Goal: Transaction & Acquisition: Purchase product/service

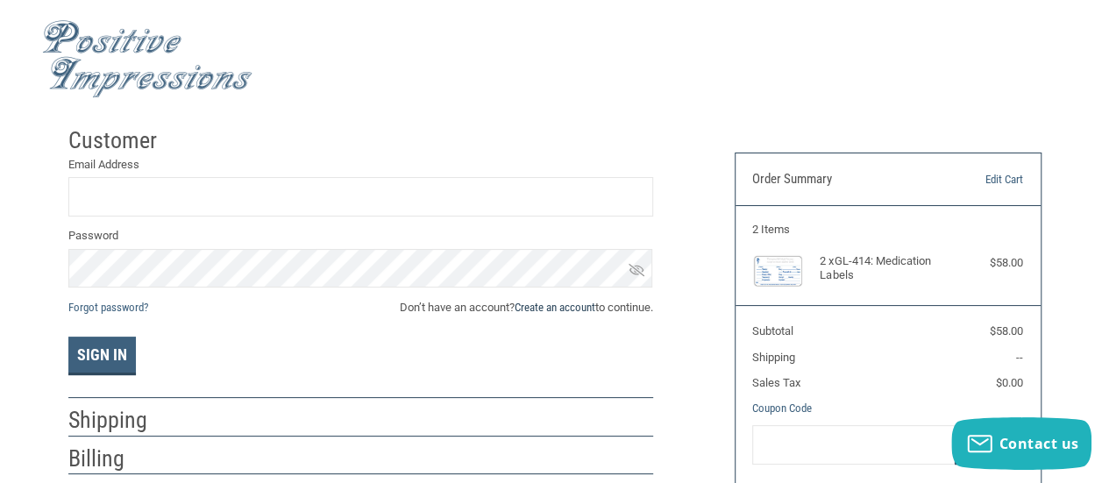
click at [560, 313] on link "Create an account" at bounding box center [555, 307] width 81 height 13
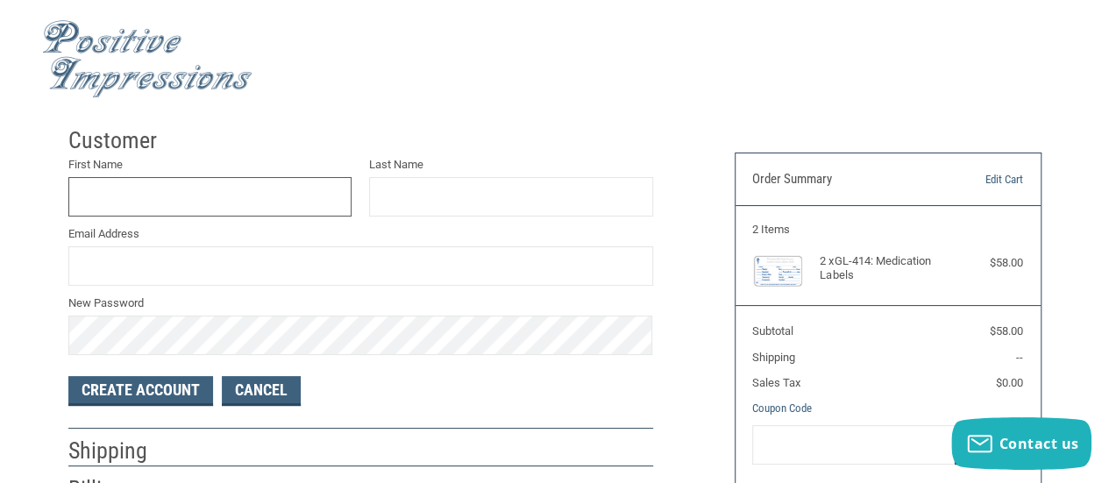
click at [160, 187] on input "First Name" at bounding box center [210, 196] width 284 height 39
type input "[PERSON_NAME]"
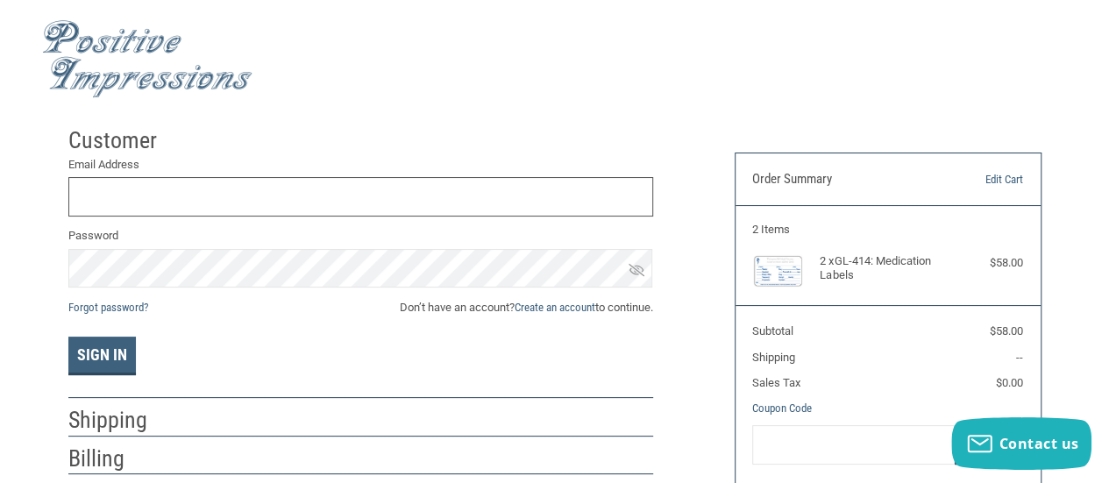
scroll to position [21, 0]
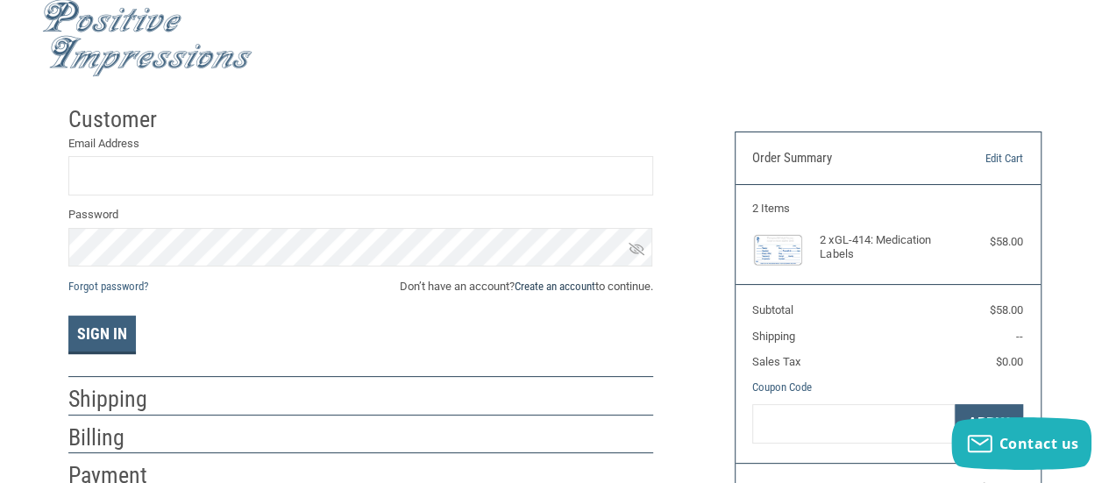
click at [560, 283] on link "Create an account" at bounding box center [555, 286] width 81 height 13
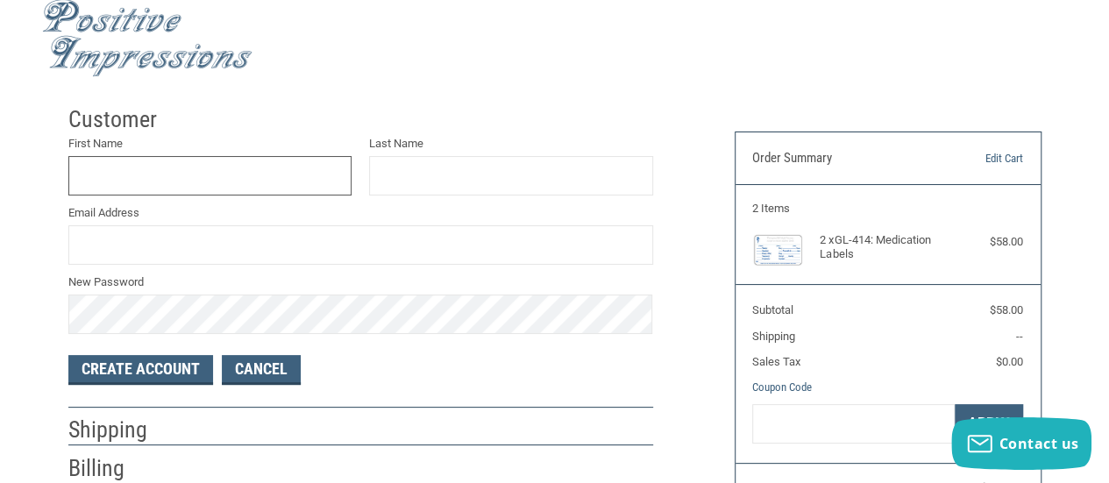
click at [123, 181] on input "First Name" at bounding box center [210, 175] width 284 height 39
type input "[PERSON_NAME]"
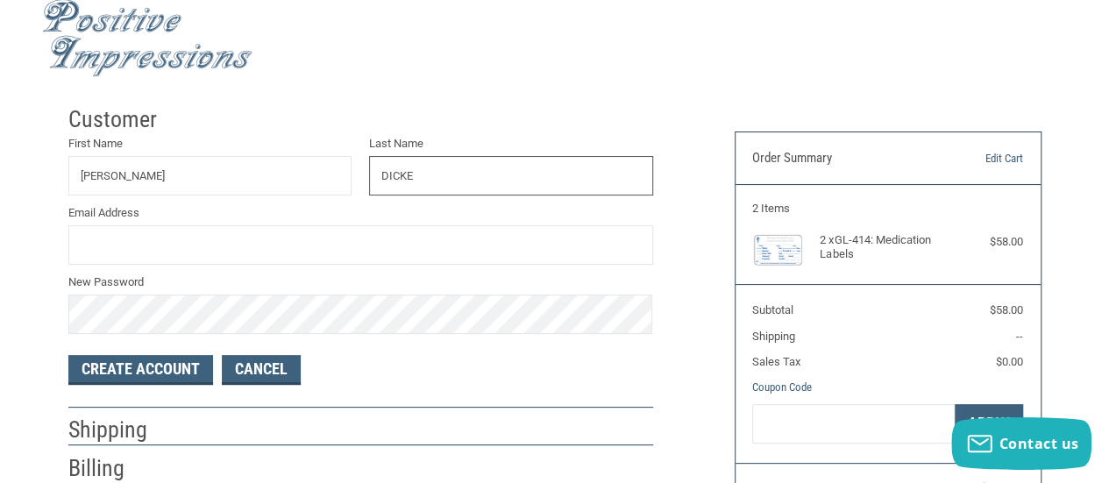
type input "DICKE"
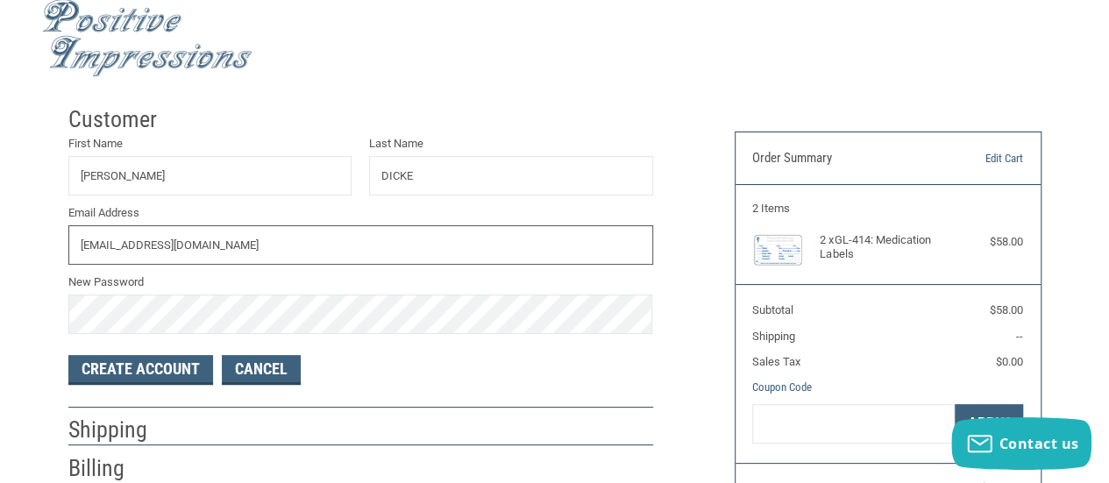
type input "[EMAIL_ADDRESS][DOMAIN_NAME]"
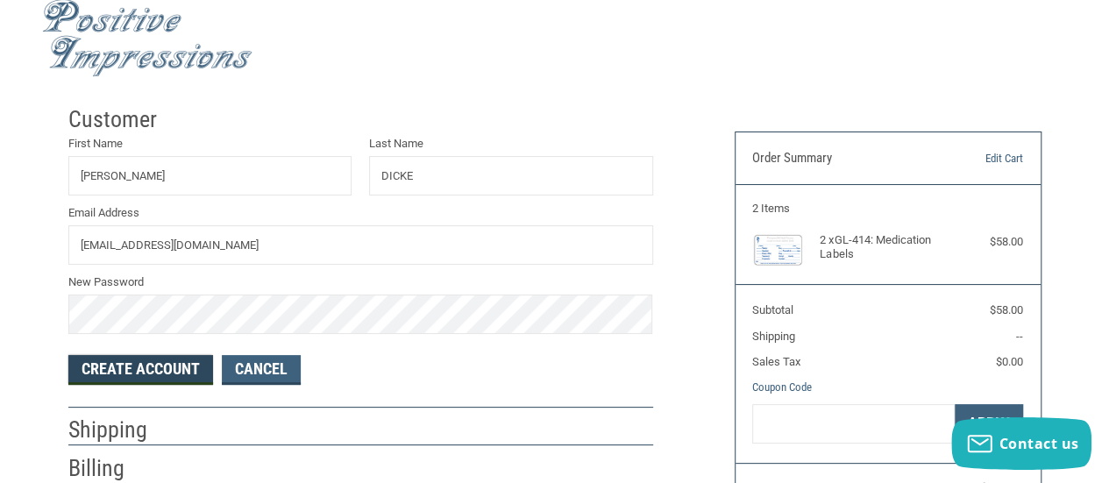
click at [186, 361] on button "Create Account" at bounding box center [140, 370] width 145 height 30
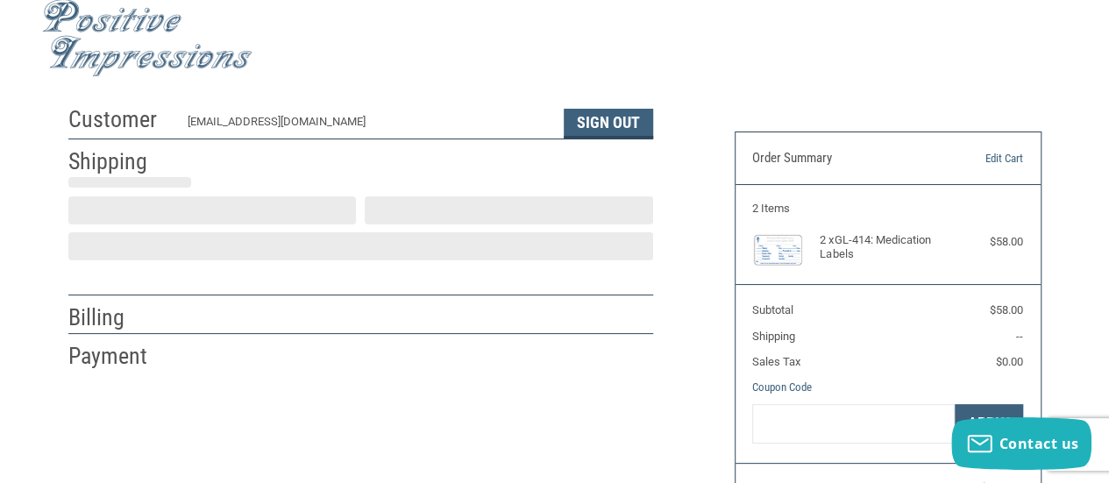
select select "US"
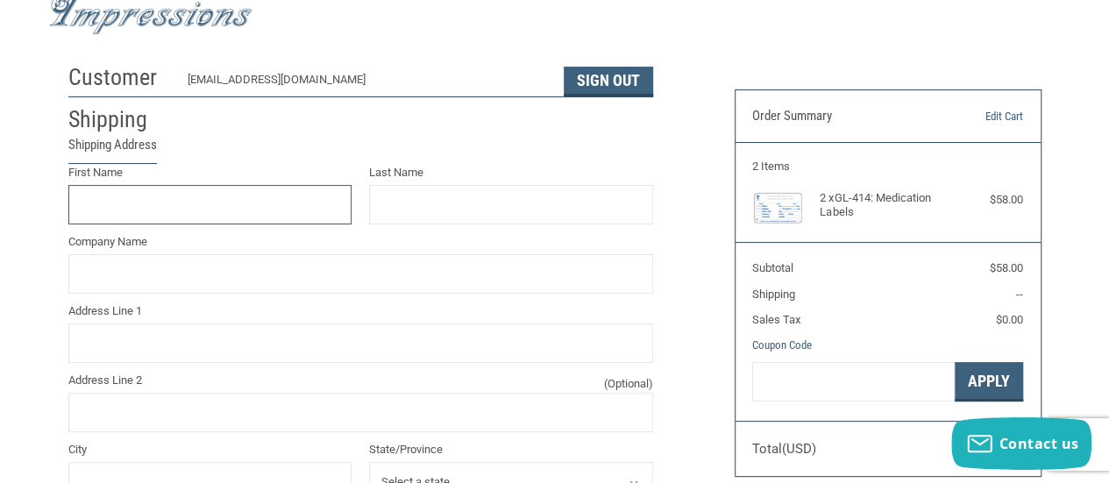
scroll to position [63, 0]
type input "[PERSON_NAME]"
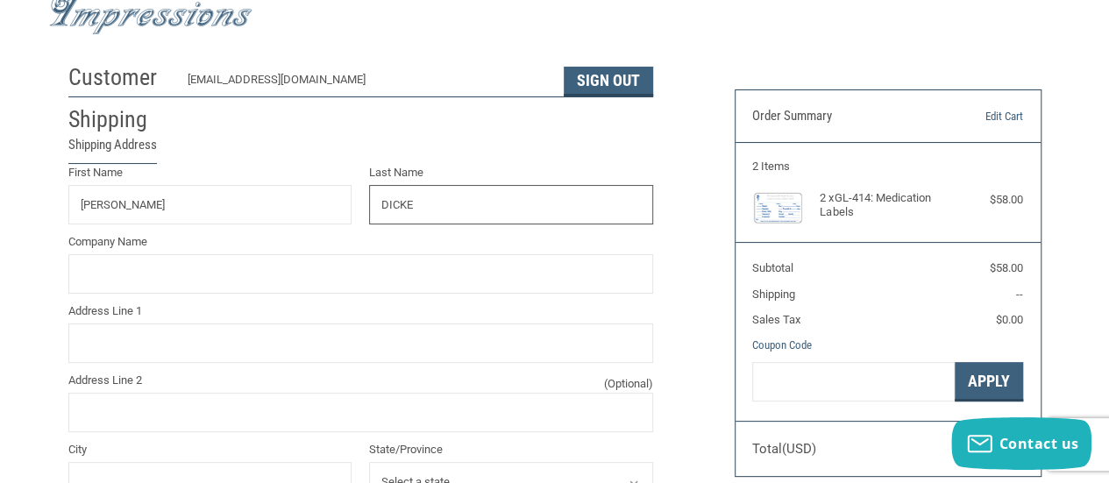
type input "DICKE"
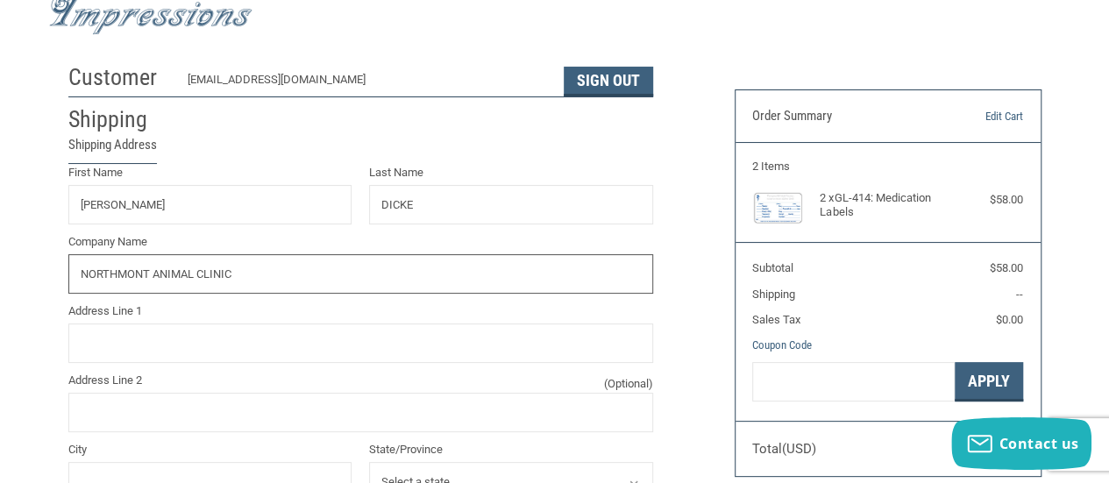
type input "NORTHMONT ANIMAL CLINIC"
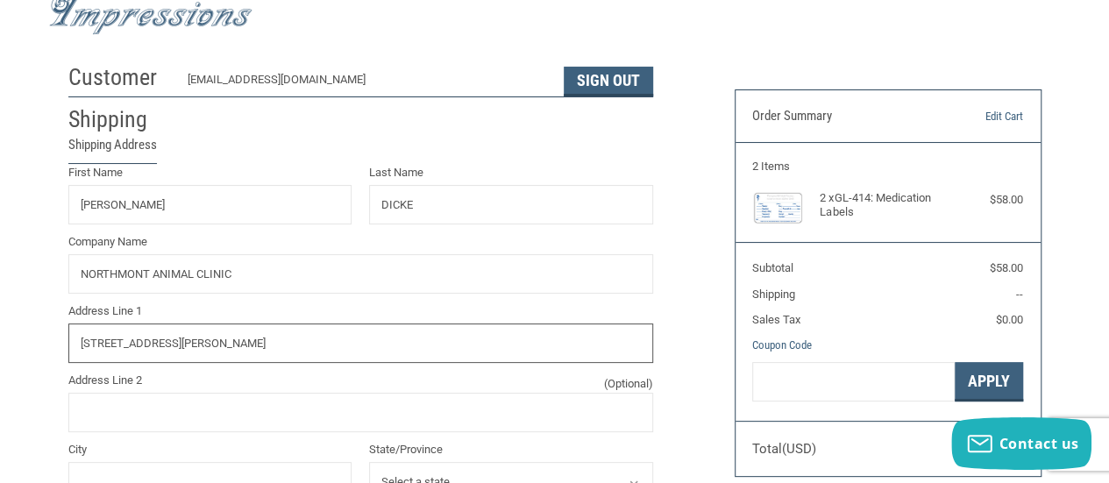
type input "[STREET_ADDRESS][PERSON_NAME]"
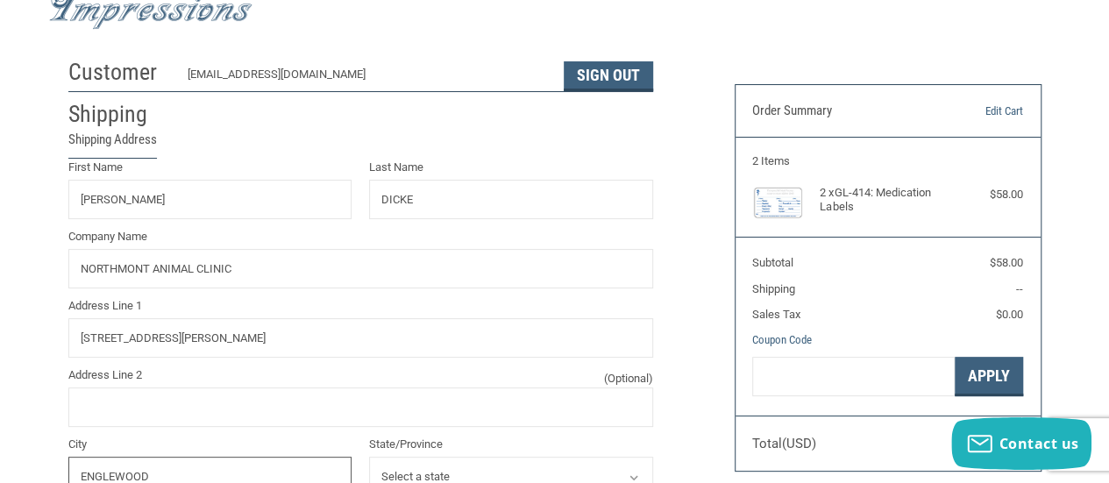
type input "ENGLEWOOD"
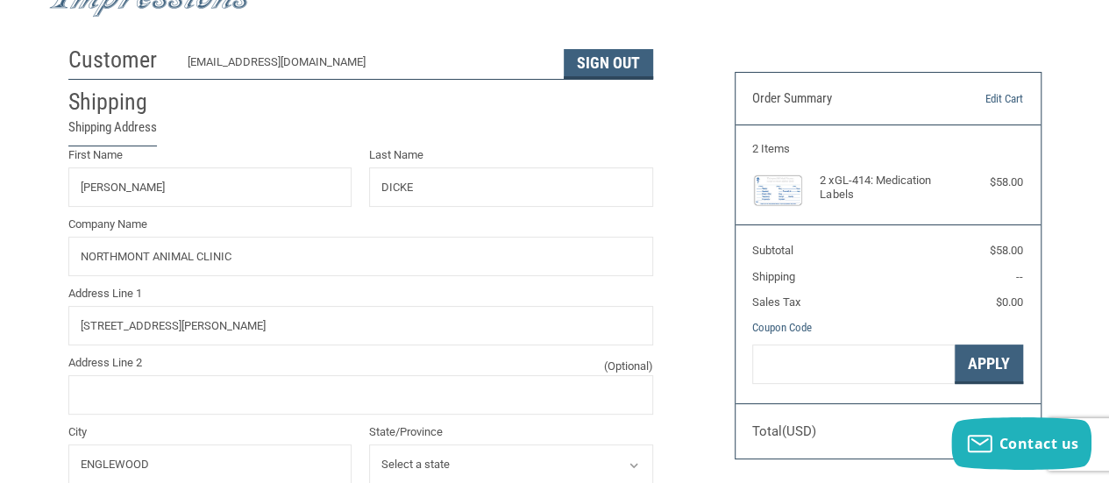
select select "OH"
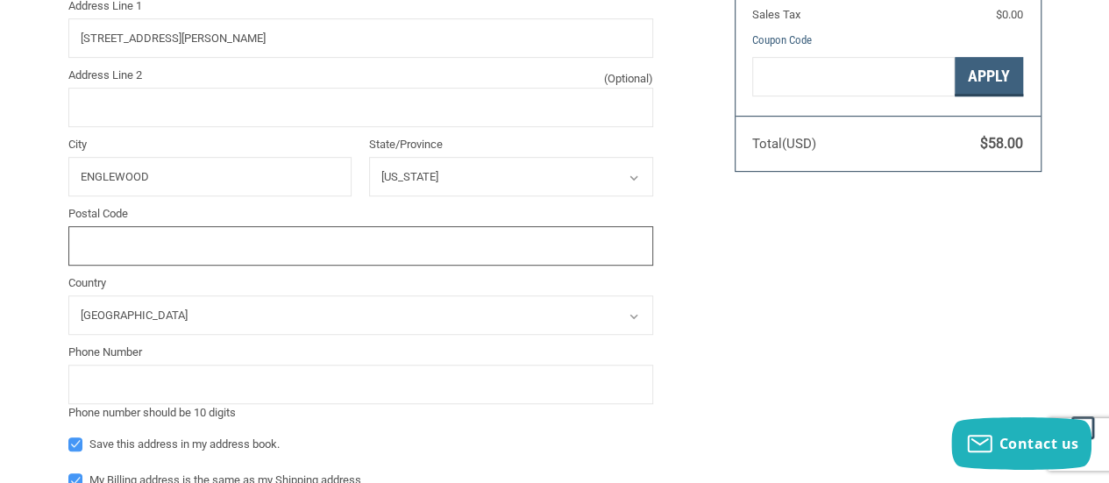
scroll to position [372, 0]
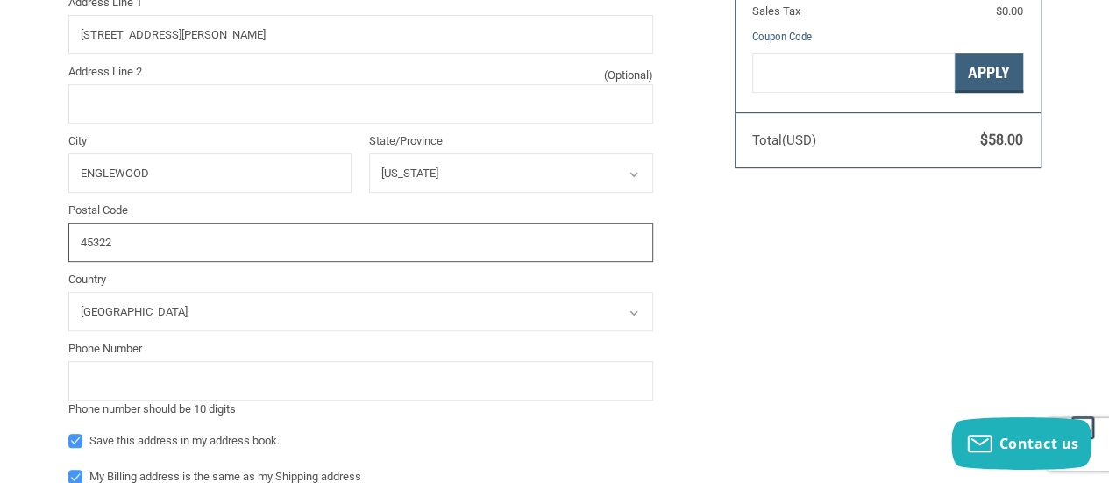
type input "45322"
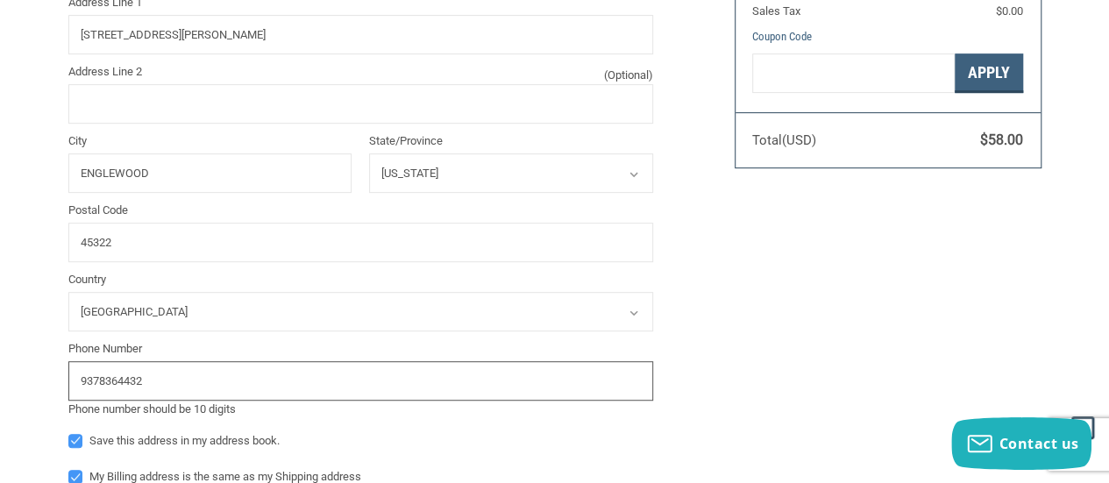
type input "9378364432"
click at [957, 339] on div "Customer [EMAIL_ADDRESS][DOMAIN_NAME] Sign Out Shipping Shipping Address First …" at bounding box center [555, 294] width 1026 height 1095
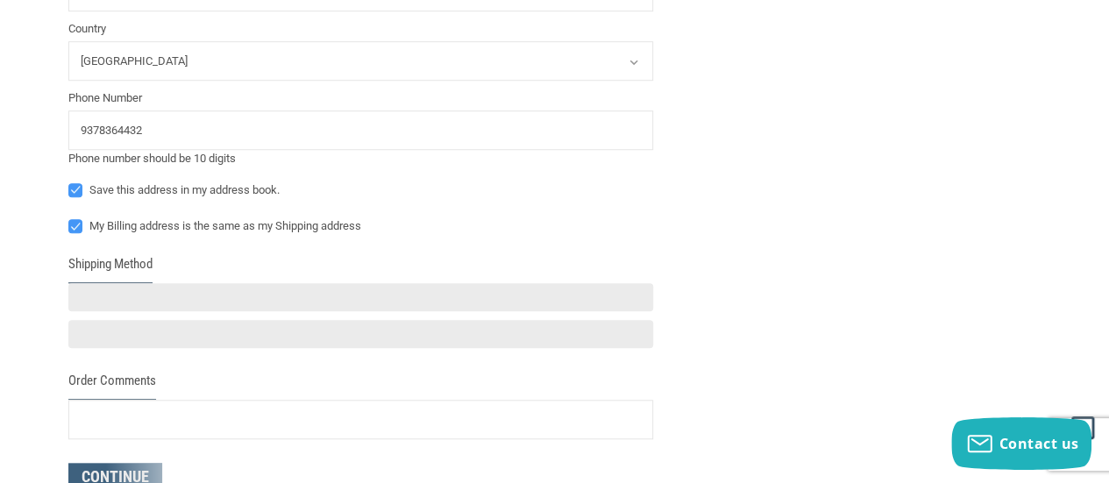
scroll to position [722, 0]
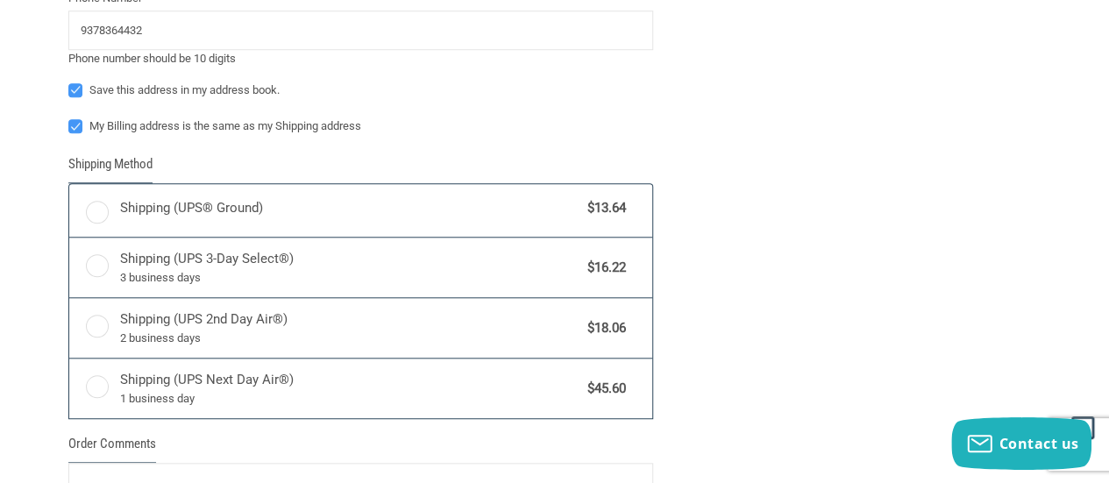
radio input "true"
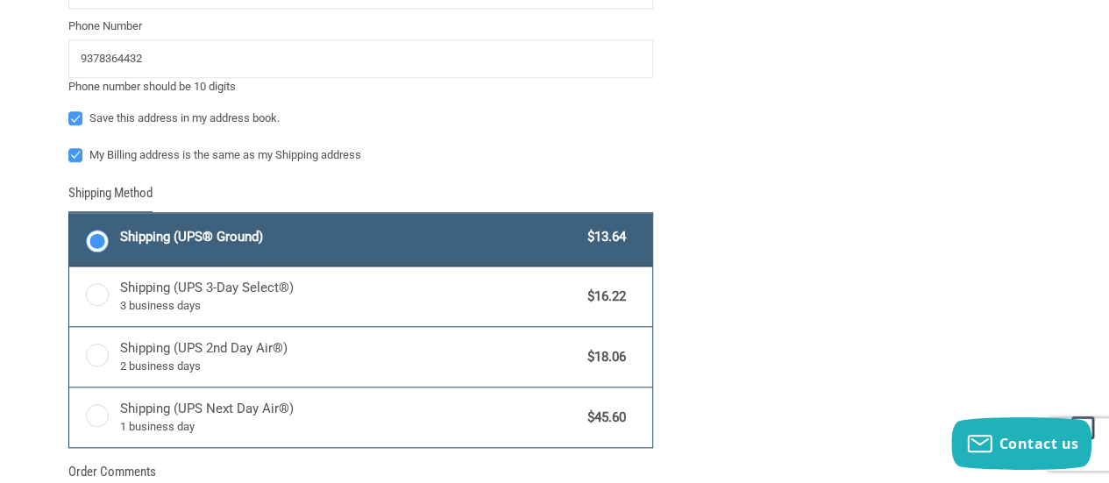
scroll to position [751, 0]
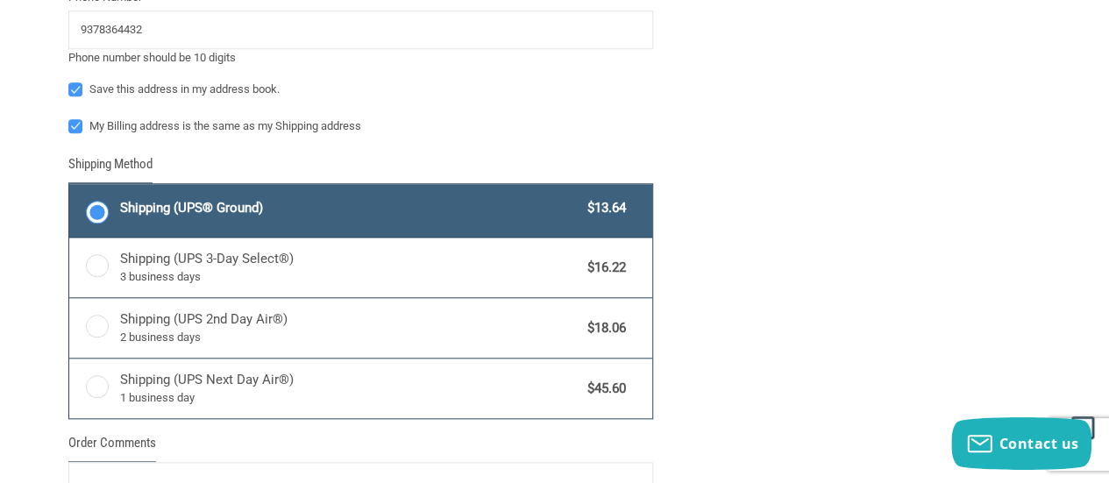
click at [488, 203] on span "Shipping (UPS® Ground)" at bounding box center [349, 208] width 459 height 20
click at [70, 187] on input "Shipping (UPS® Ground) $13.64" at bounding box center [69, 186] width 1 height 1
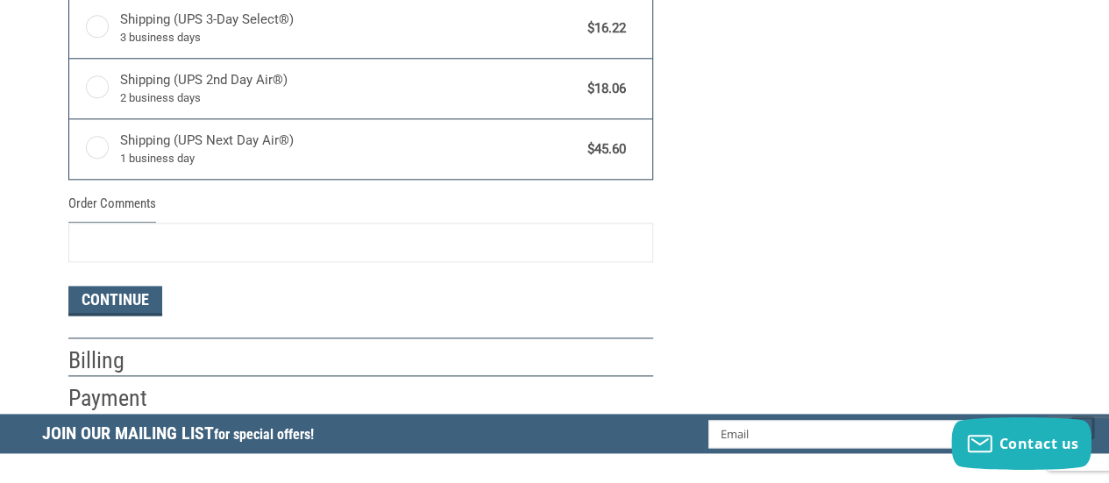
scroll to position [927, 0]
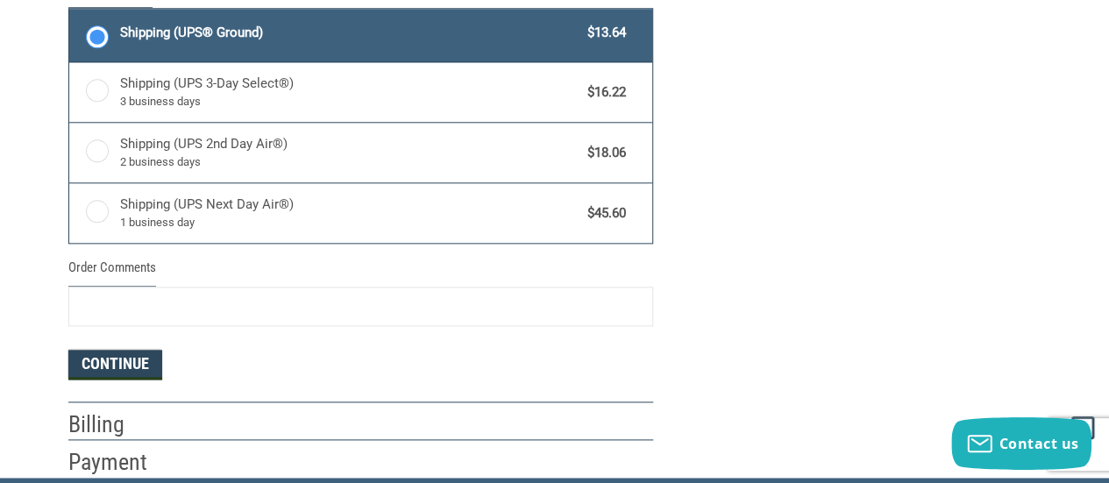
click at [141, 352] on button "Continue" at bounding box center [115, 365] width 94 height 30
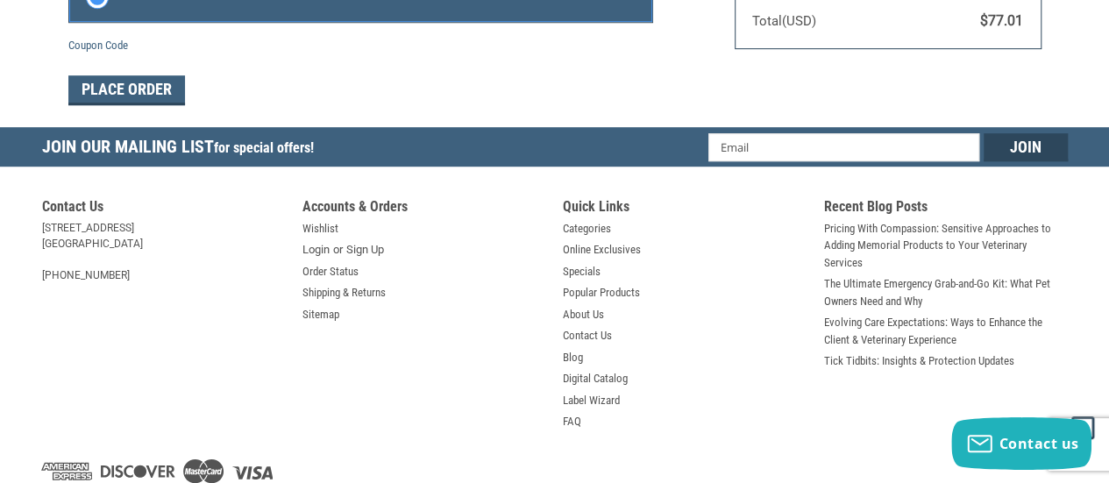
scroll to position [397, 0]
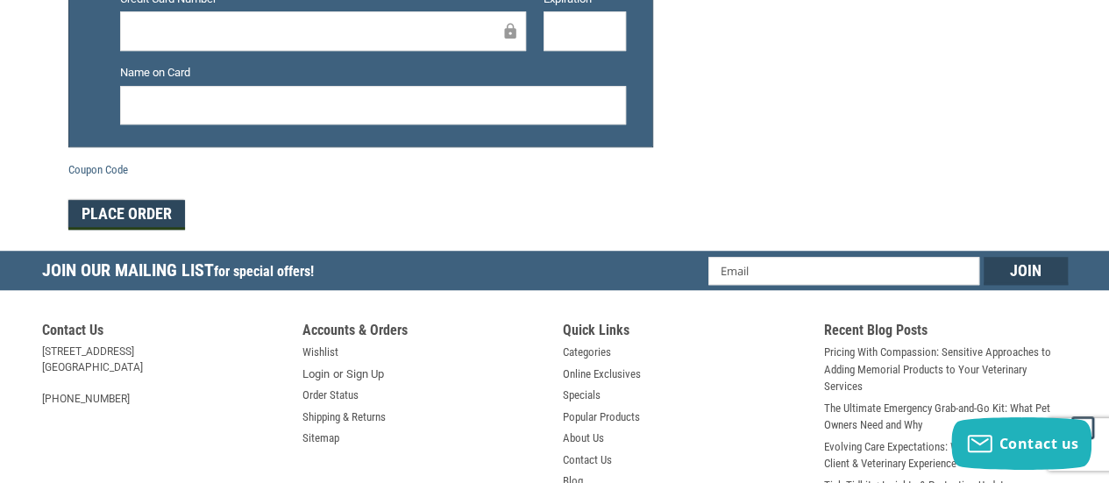
click at [107, 221] on button "Place Order" at bounding box center [126, 215] width 117 height 30
